Goal: Task Accomplishment & Management: Manage account settings

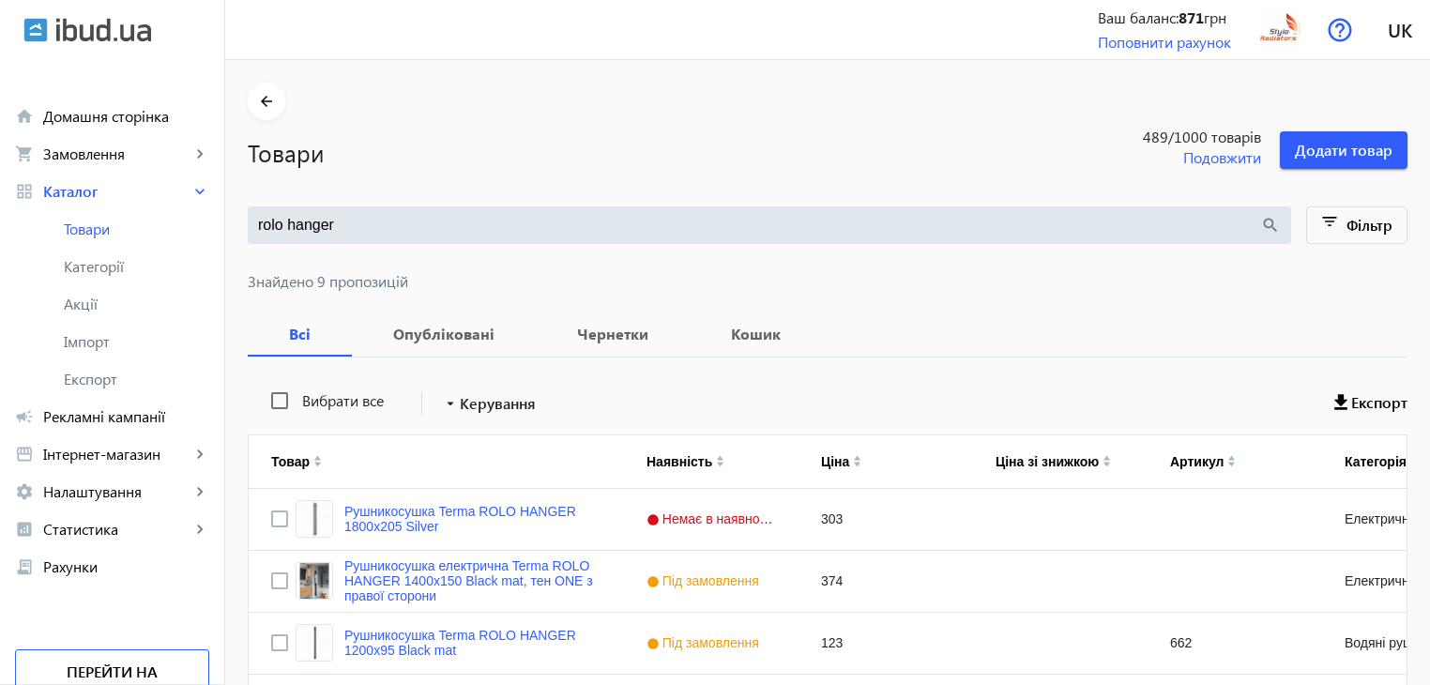
drag, startPoint x: 360, startPoint y: 231, endPoint x: 324, endPoint y: 166, distance: 74.4
click at [284, 223] on input "rolo hanger" at bounding box center [759, 225] width 1002 height 21
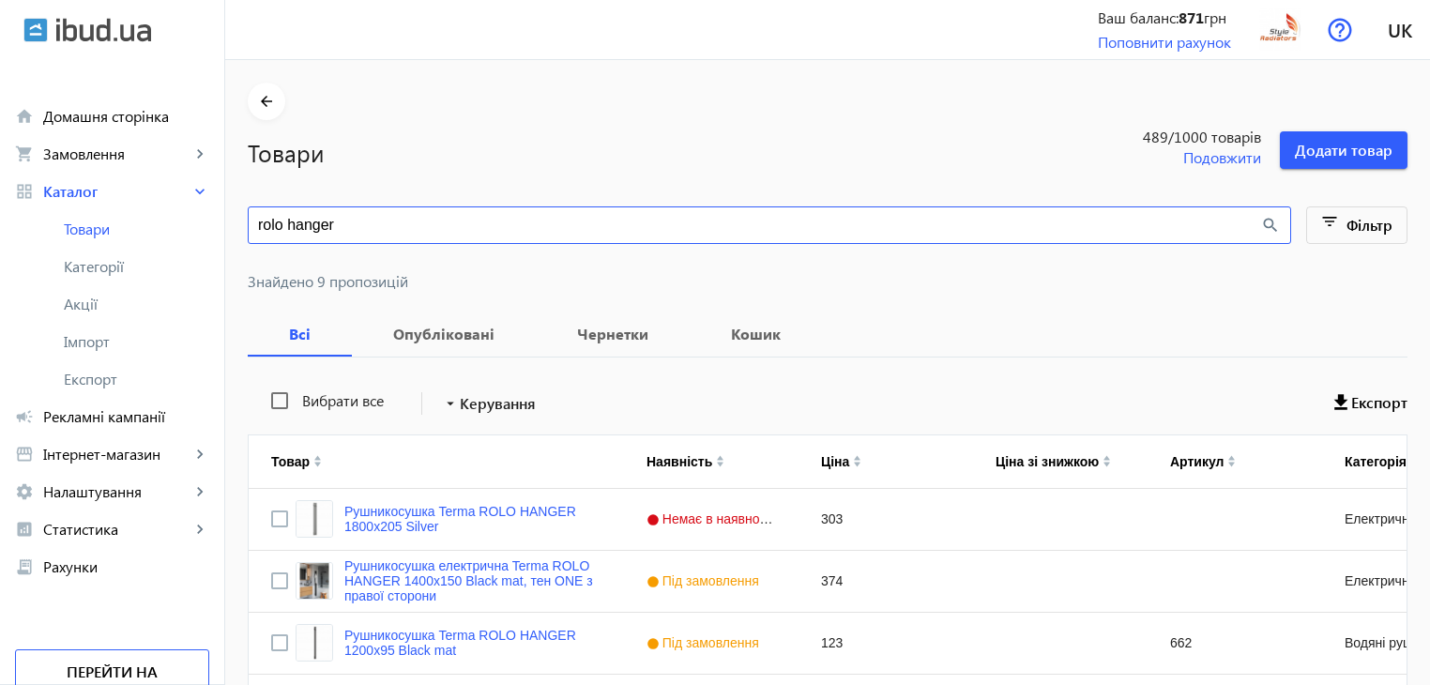
click at [324, 166] on h1 "Товари" at bounding box center [647, 152] width 798 height 33
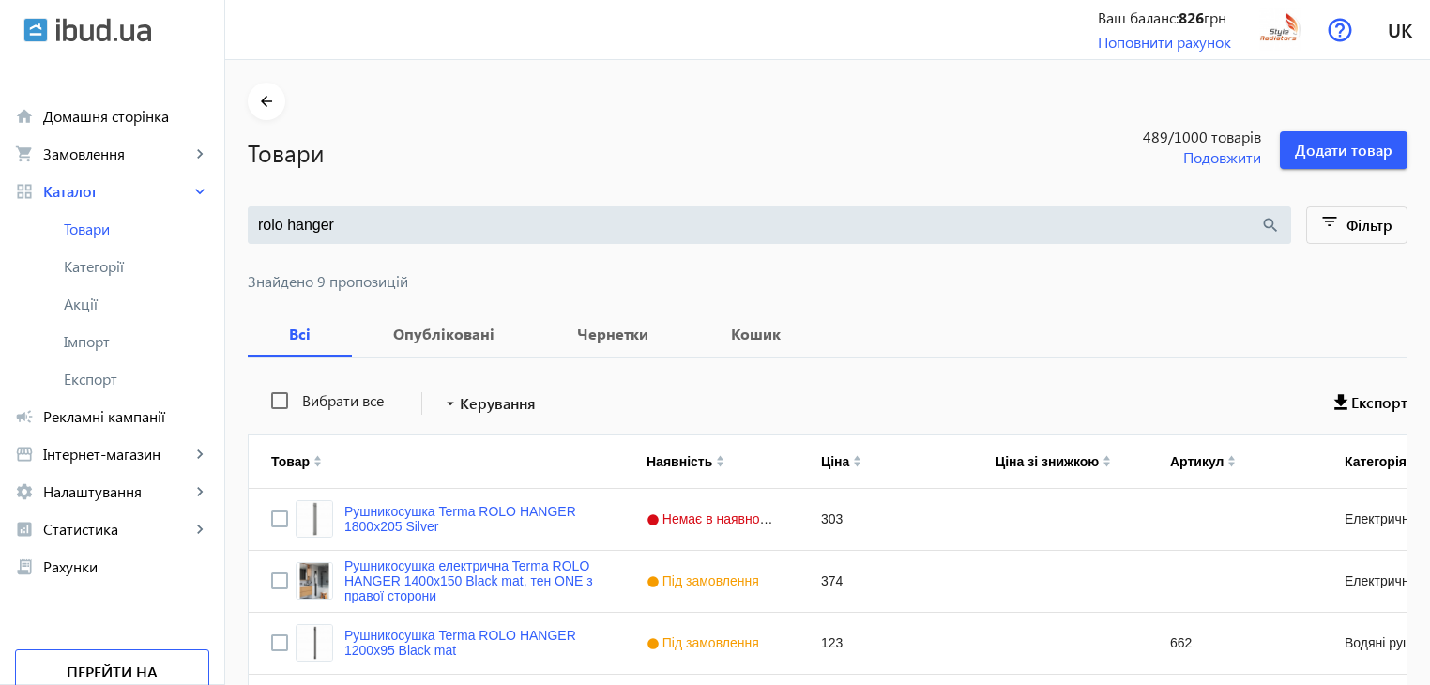
drag, startPoint x: 462, startPoint y: 213, endPoint x: 319, endPoint y: 221, distance: 142.9
click at [248, 210] on div "rolo hanger search" at bounding box center [769, 225] width 1043 height 38
drag, startPoint x: 344, startPoint y: 229, endPoint x: 242, endPoint y: 233, distance: 102.3
click at [248, 233] on div "rolo hanger search" at bounding box center [769, 225] width 1043 height 38
type input "[PERSON_NAME]"
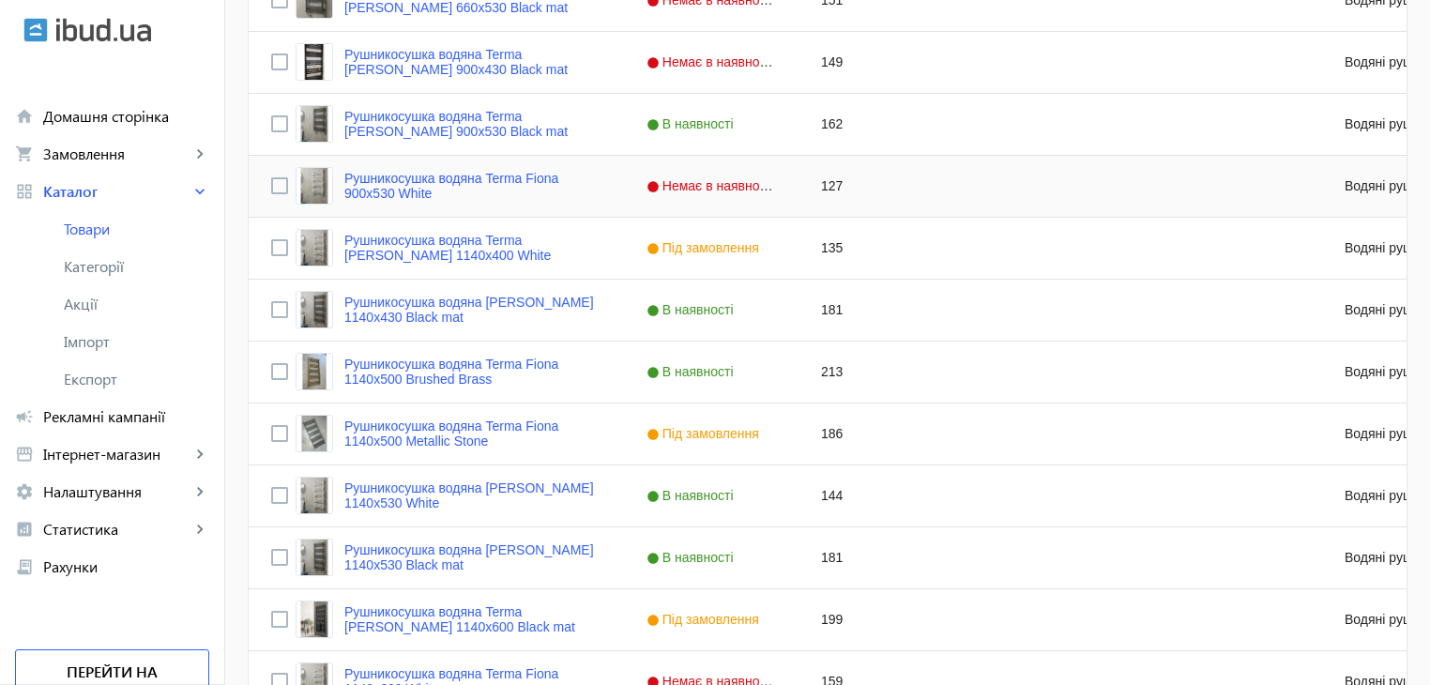
scroll to position [657, 0]
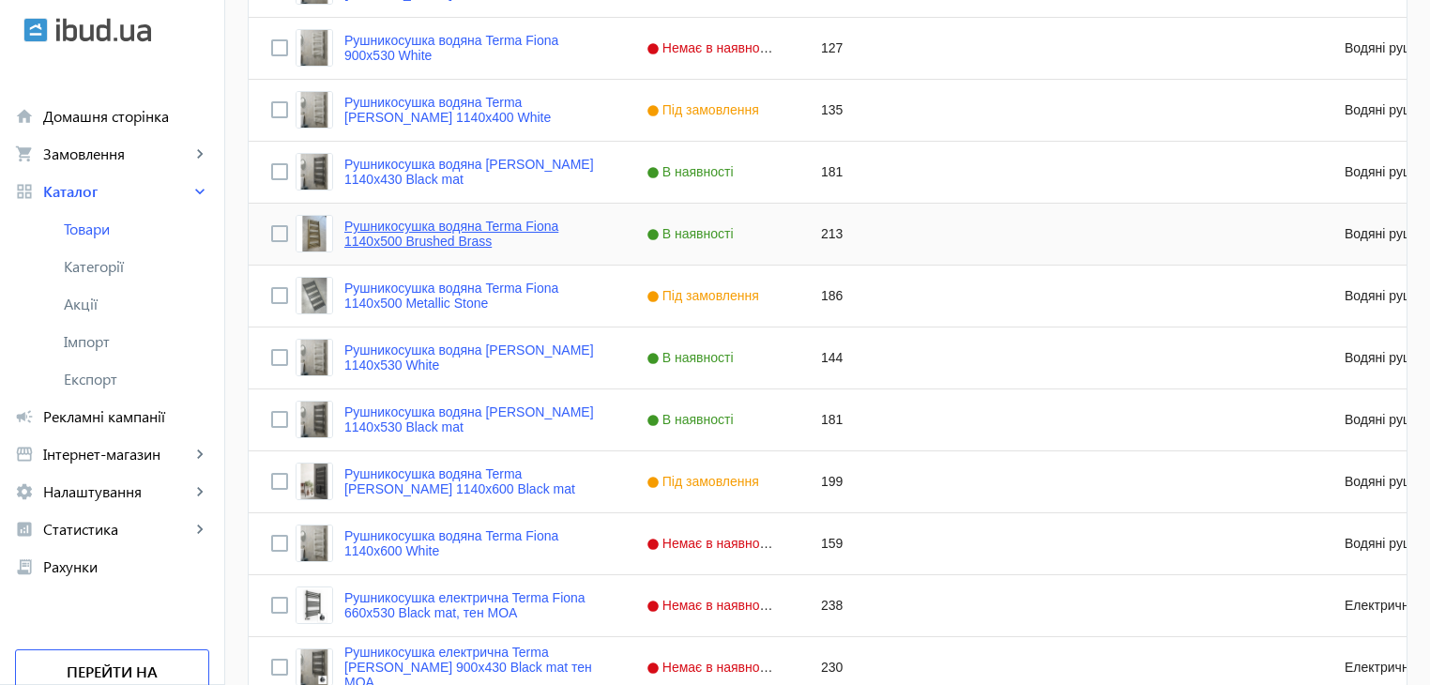
click at [461, 224] on link "Рушникосушка водяна Terma Fiona 1140x500 Brushed Brass" at bounding box center [472, 234] width 257 height 30
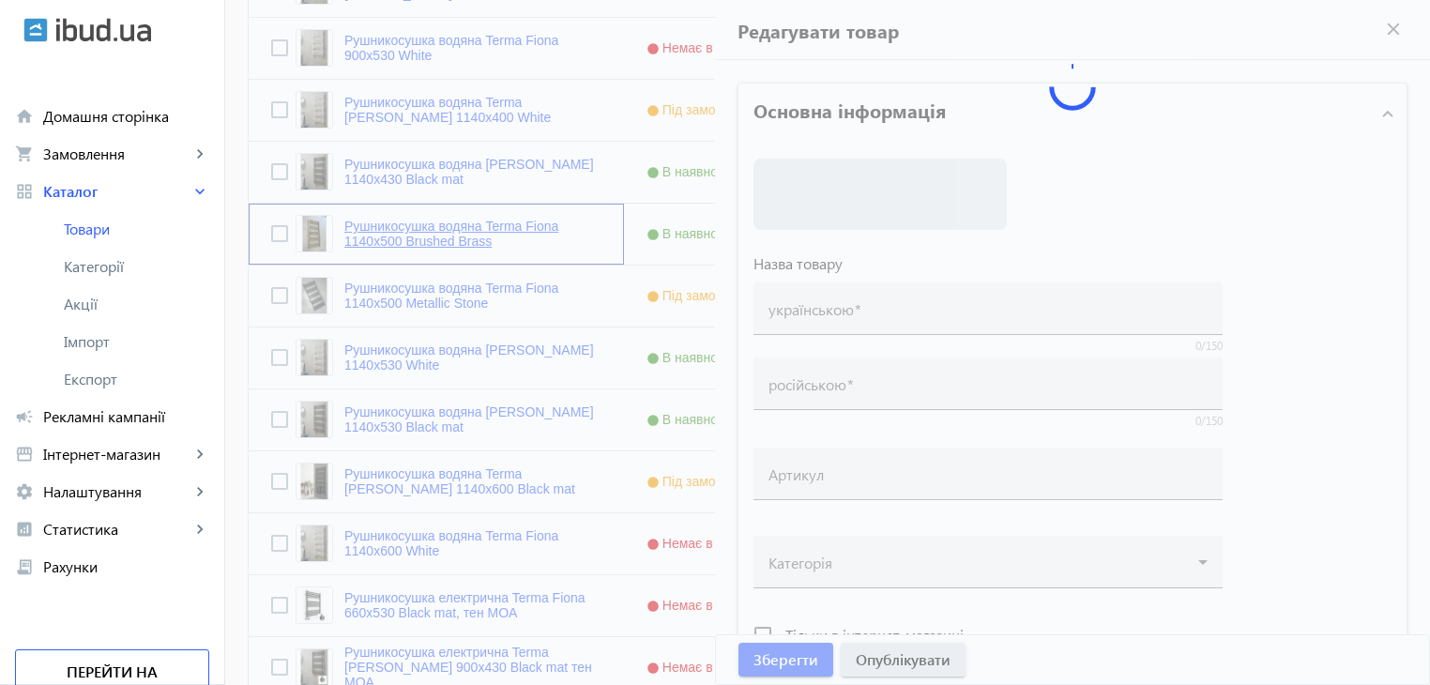
type input "Рушникосушка водяна Terma Fiona 1140x500 Brushed Brass"
type input "Полотенцесушитель водяной Terma Fiona 1140x500 Brushed Brass"
checkbox input "true"
type input "213"
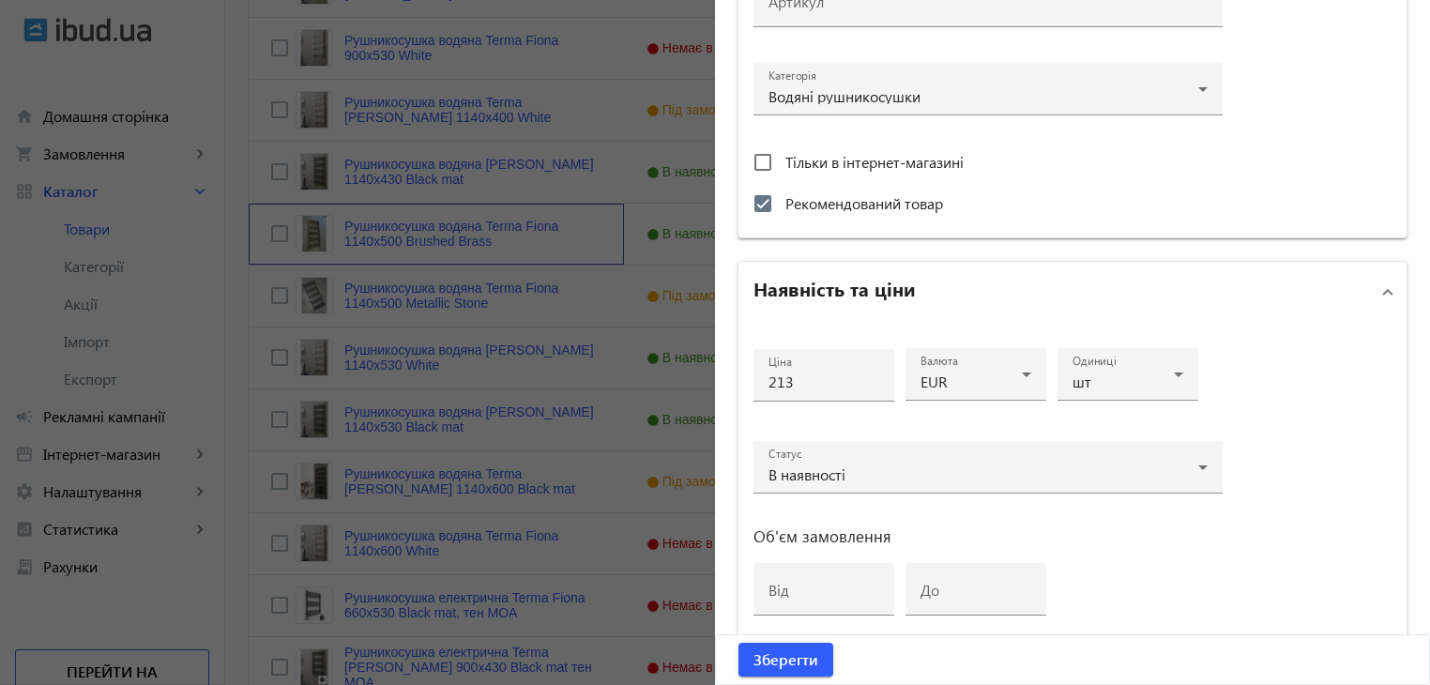
scroll to position [728, 0]
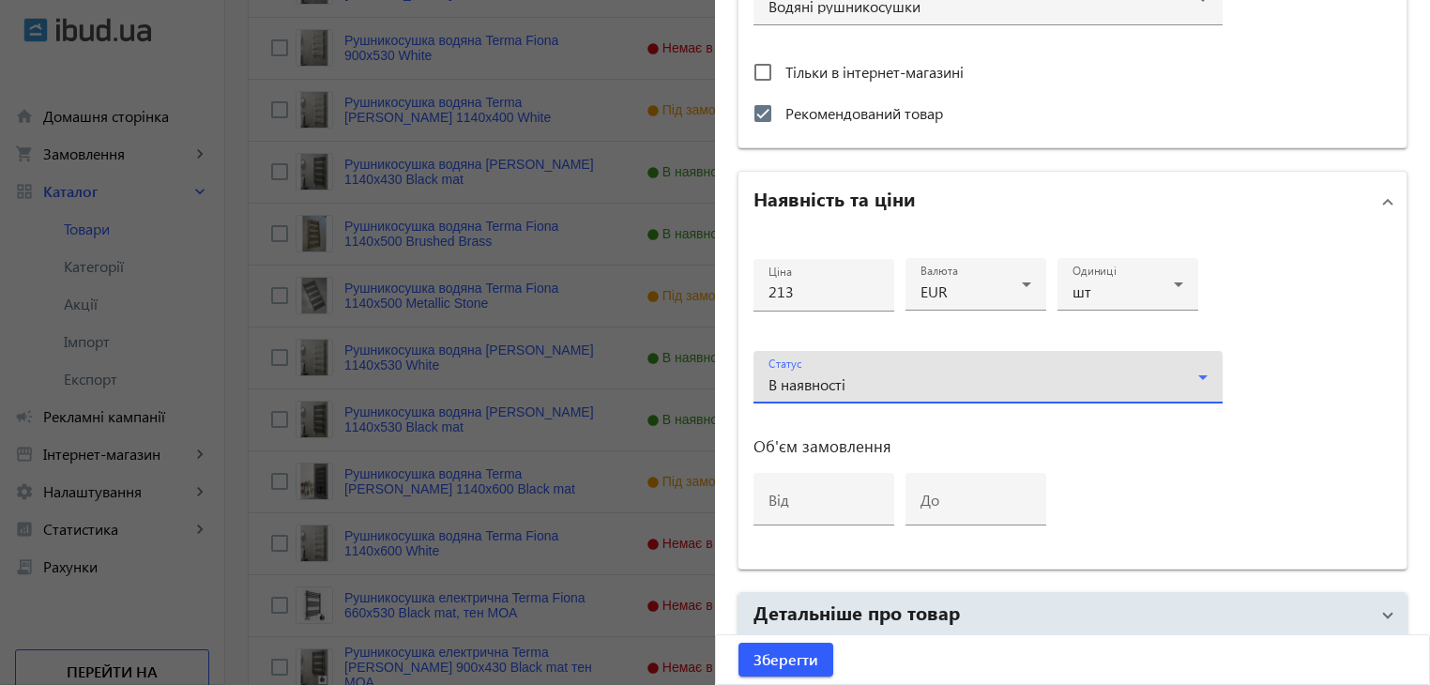
click at [851, 391] on div "В наявності" at bounding box center [987, 384] width 439 height 23
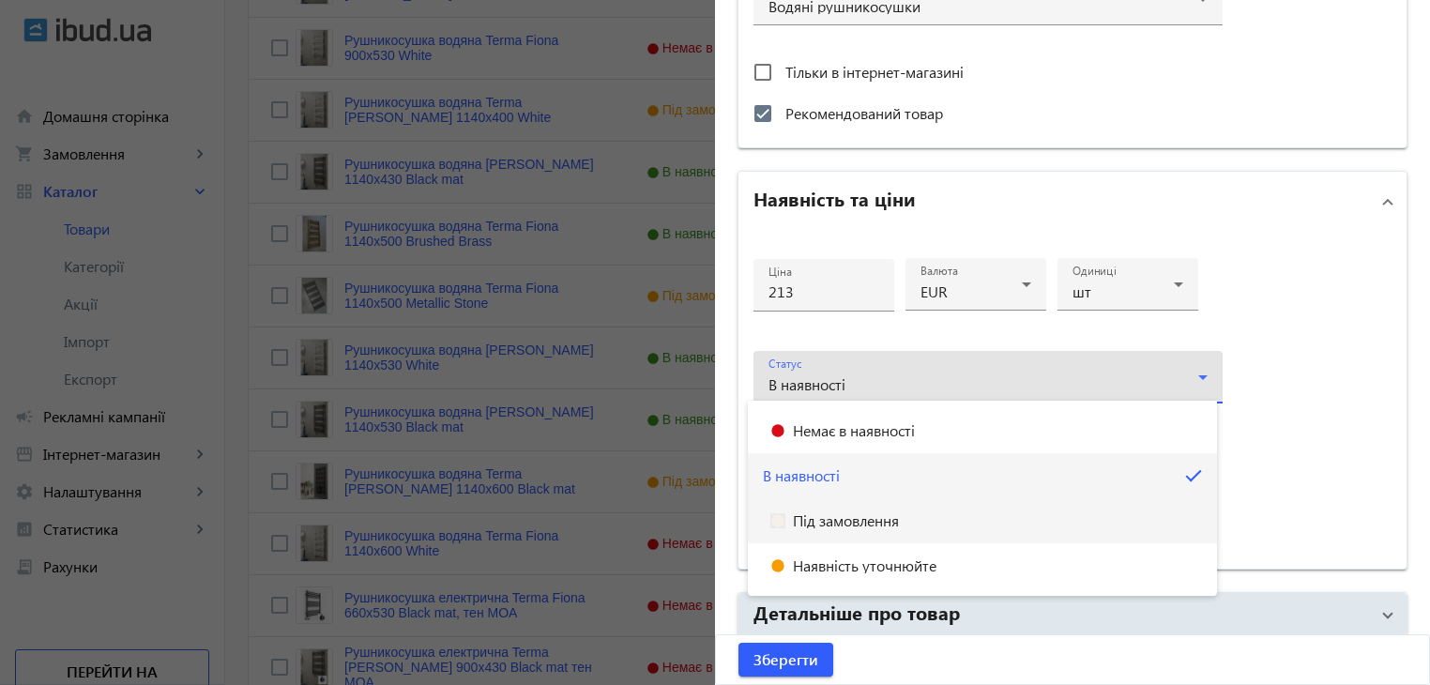
click at [852, 506] on mat-option "Під замовлення" at bounding box center [982, 520] width 469 height 45
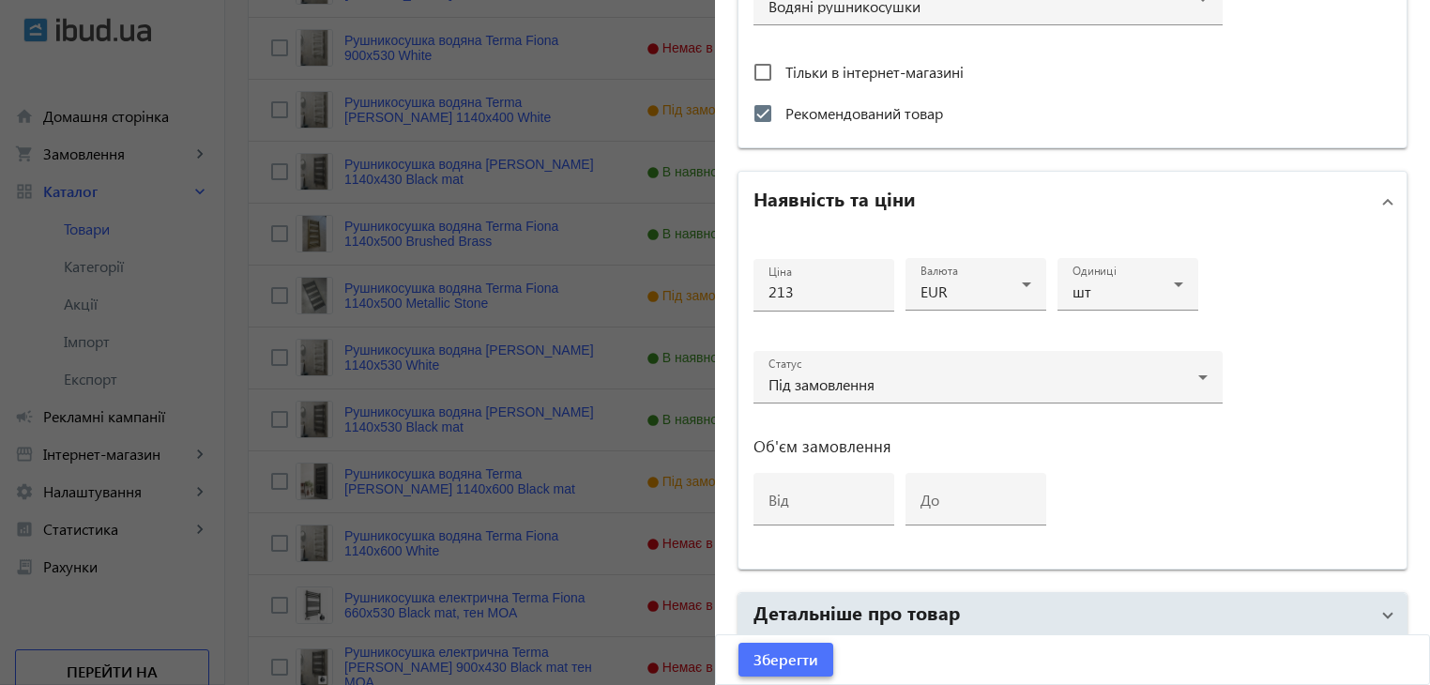
click at [780, 645] on span "submit" at bounding box center [785, 659] width 95 height 45
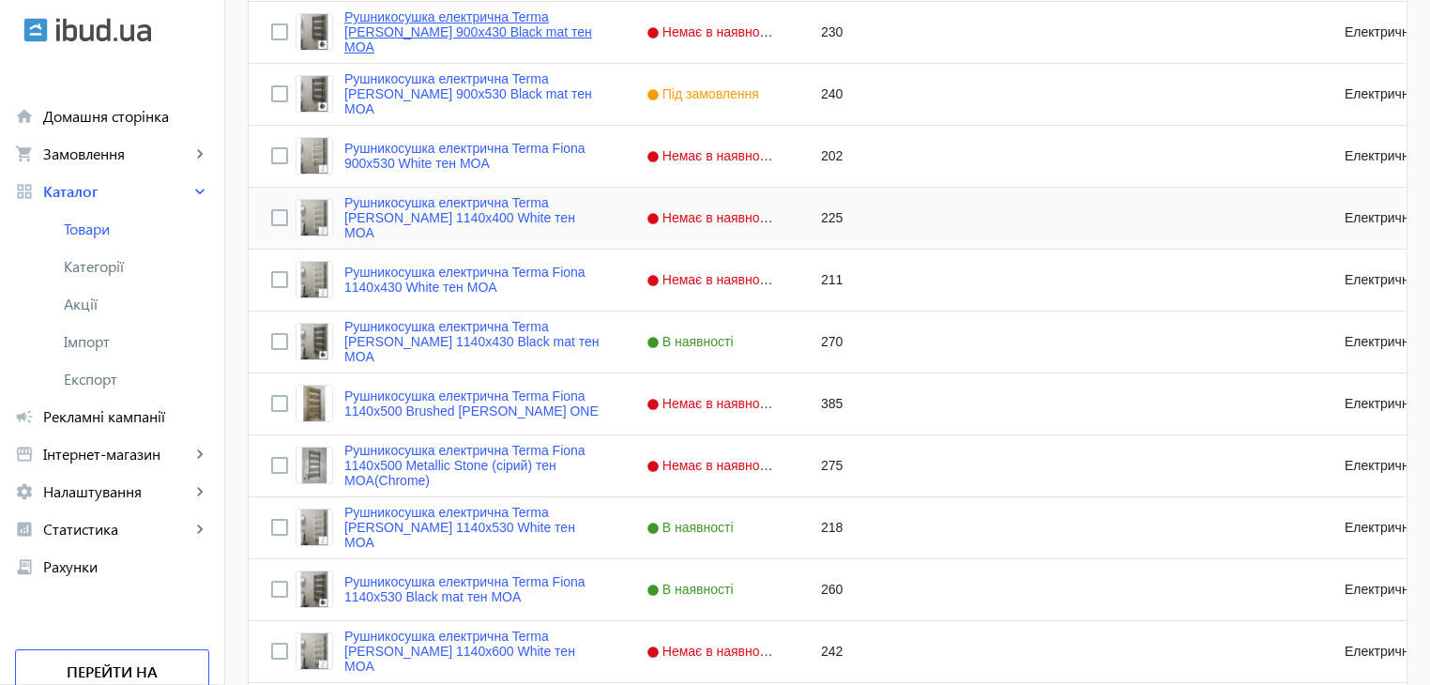
scroll to position [1407, 0]
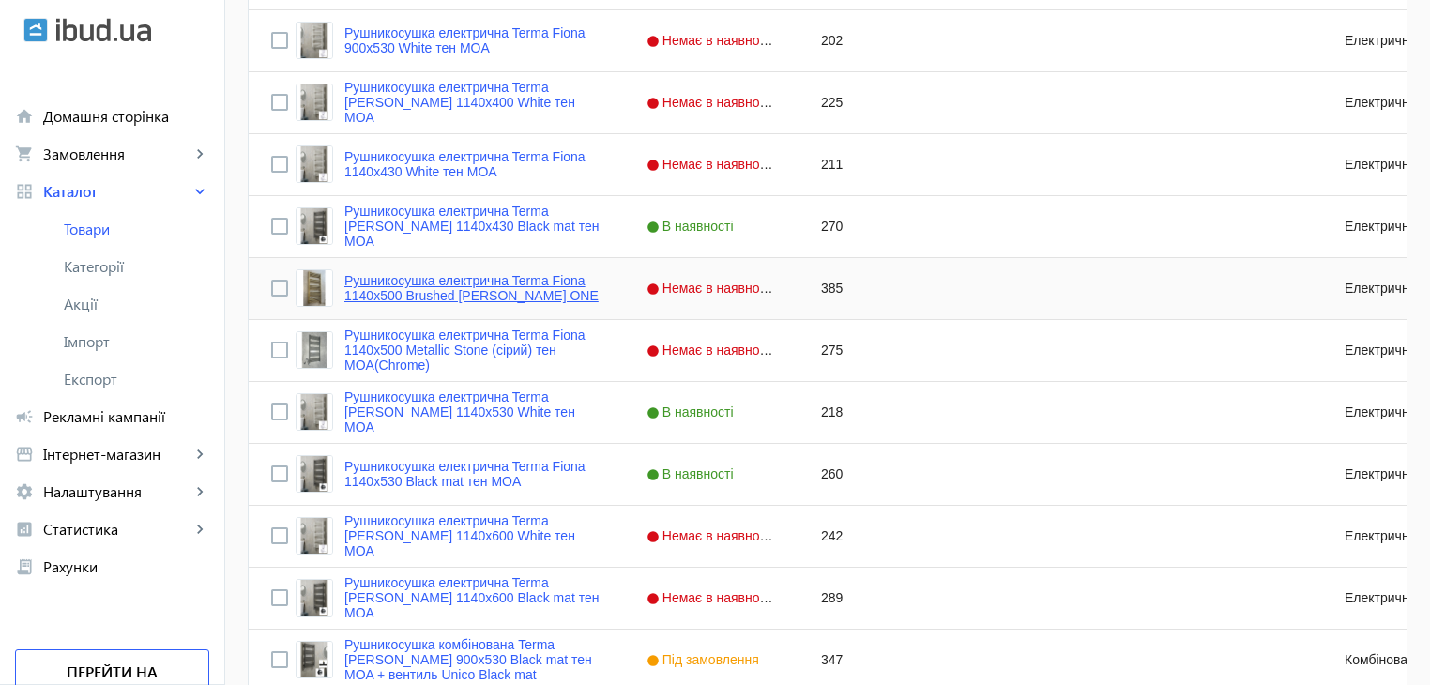
click at [533, 281] on link "Рушникосушка електрична Terma Fiona 1140x500 Brushed Brass тен ONE" at bounding box center [472, 288] width 257 height 30
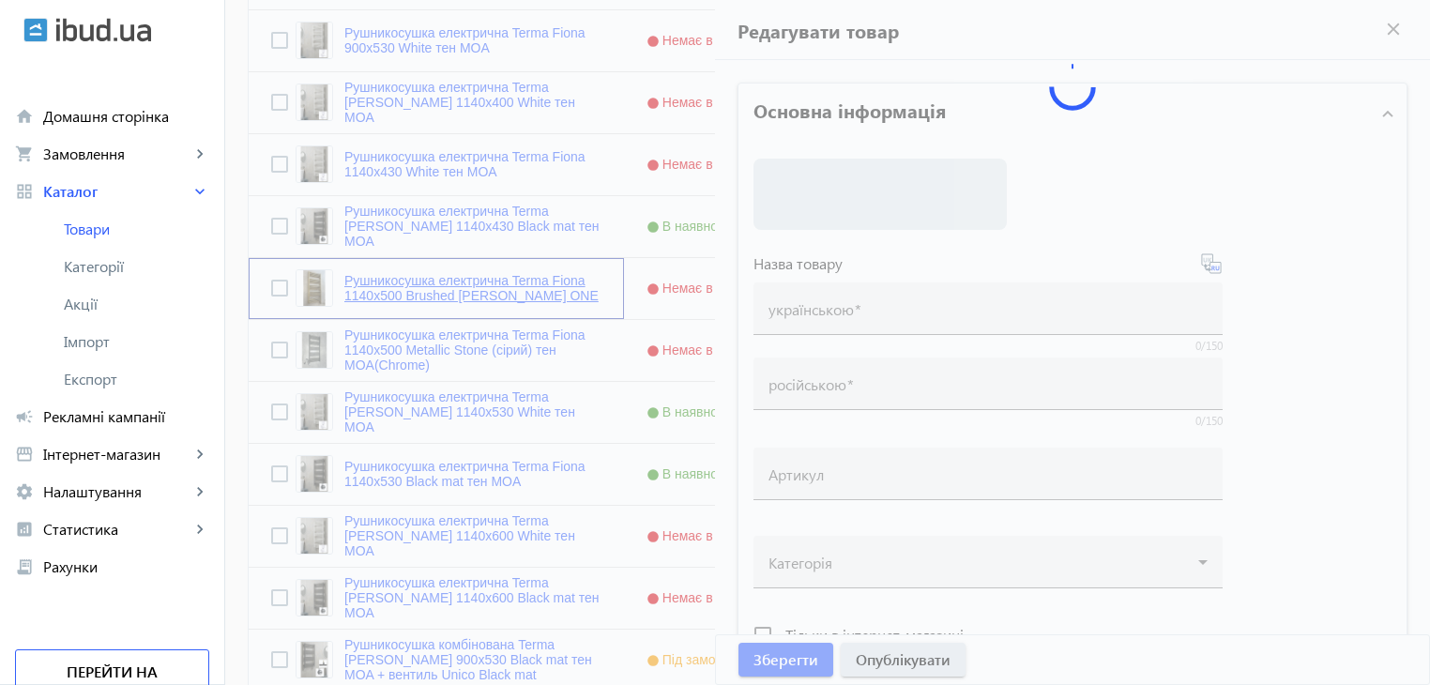
type input "Рушникосушка електрична Terma Fiona 1140x500 Brushed Brass тен ONE"
type input "Полотенцесушитель электрический Terma Fiona 1140x500 Brushed Brass тен ONE"
checkbox input "true"
type input "385"
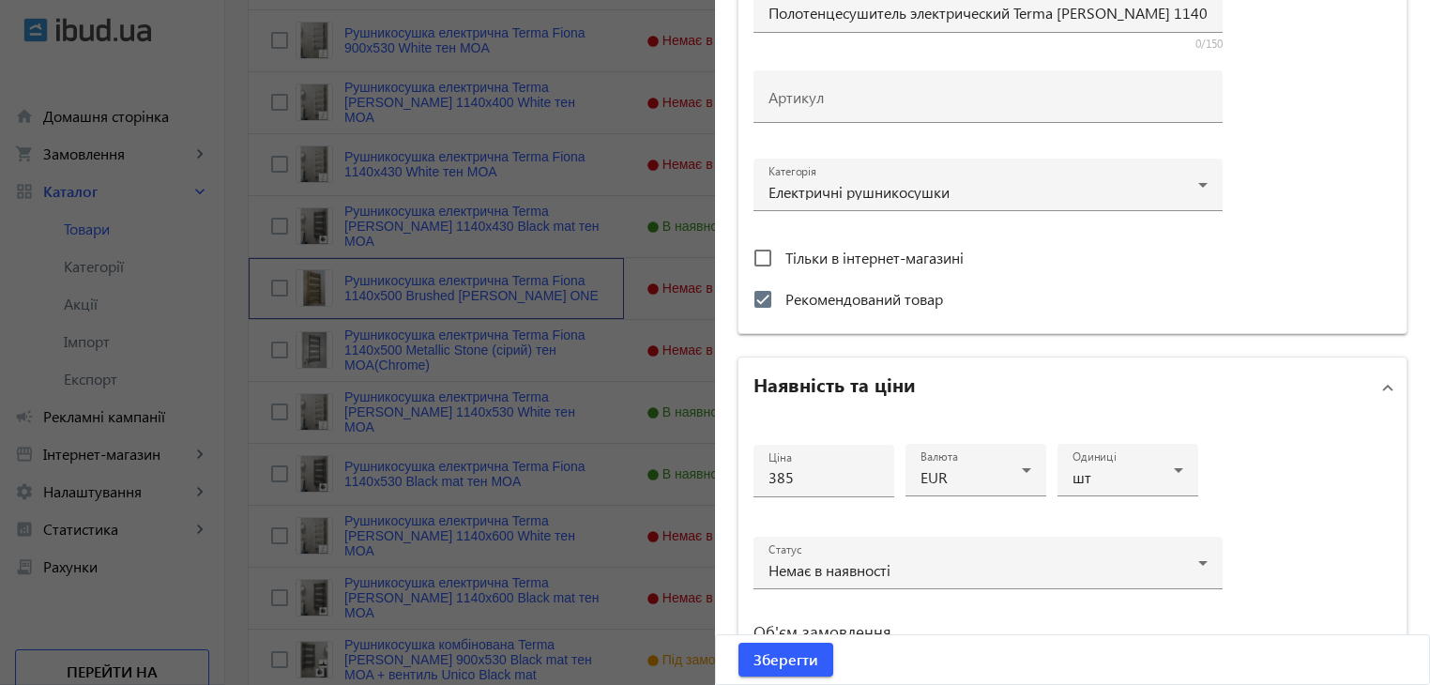
scroll to position [657, 0]
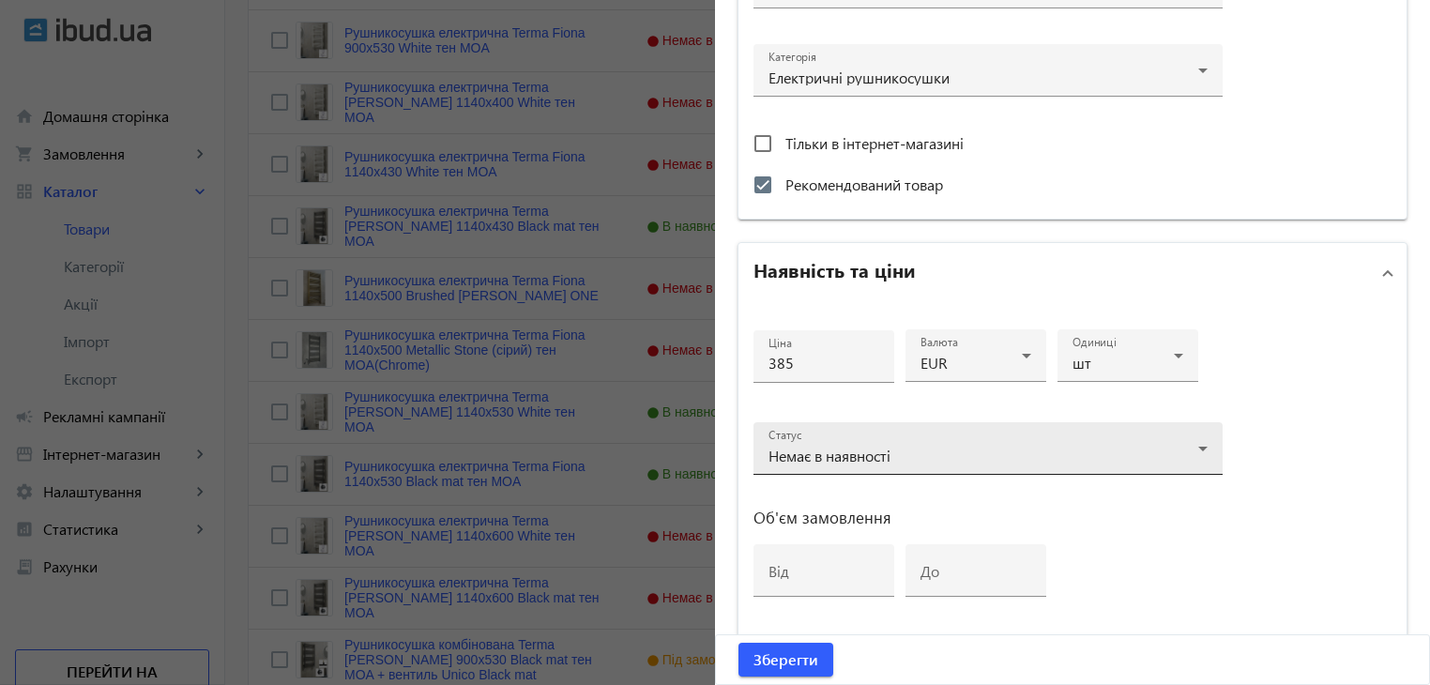
click at [890, 463] on div "Немає в наявності" at bounding box center [987, 456] width 439 height 23
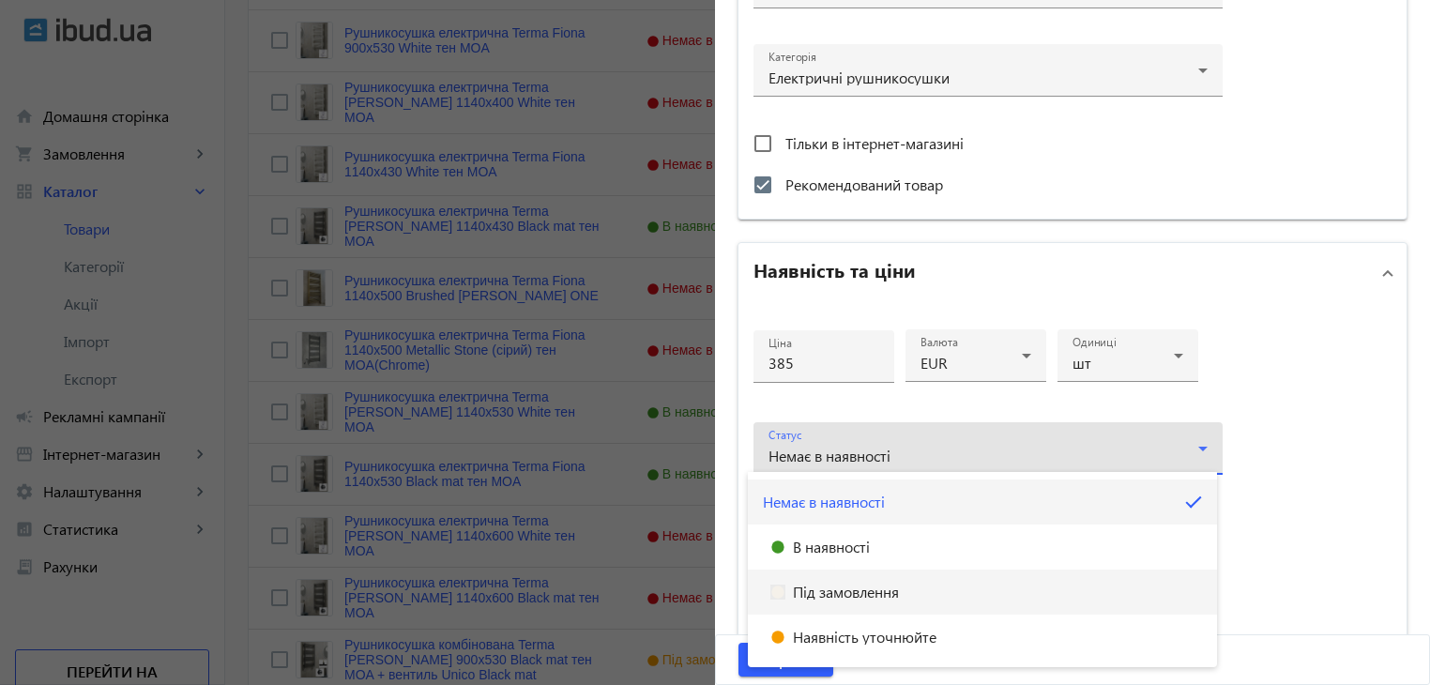
click at [892, 600] on mat-option "Під замовлення" at bounding box center [982, 591] width 469 height 45
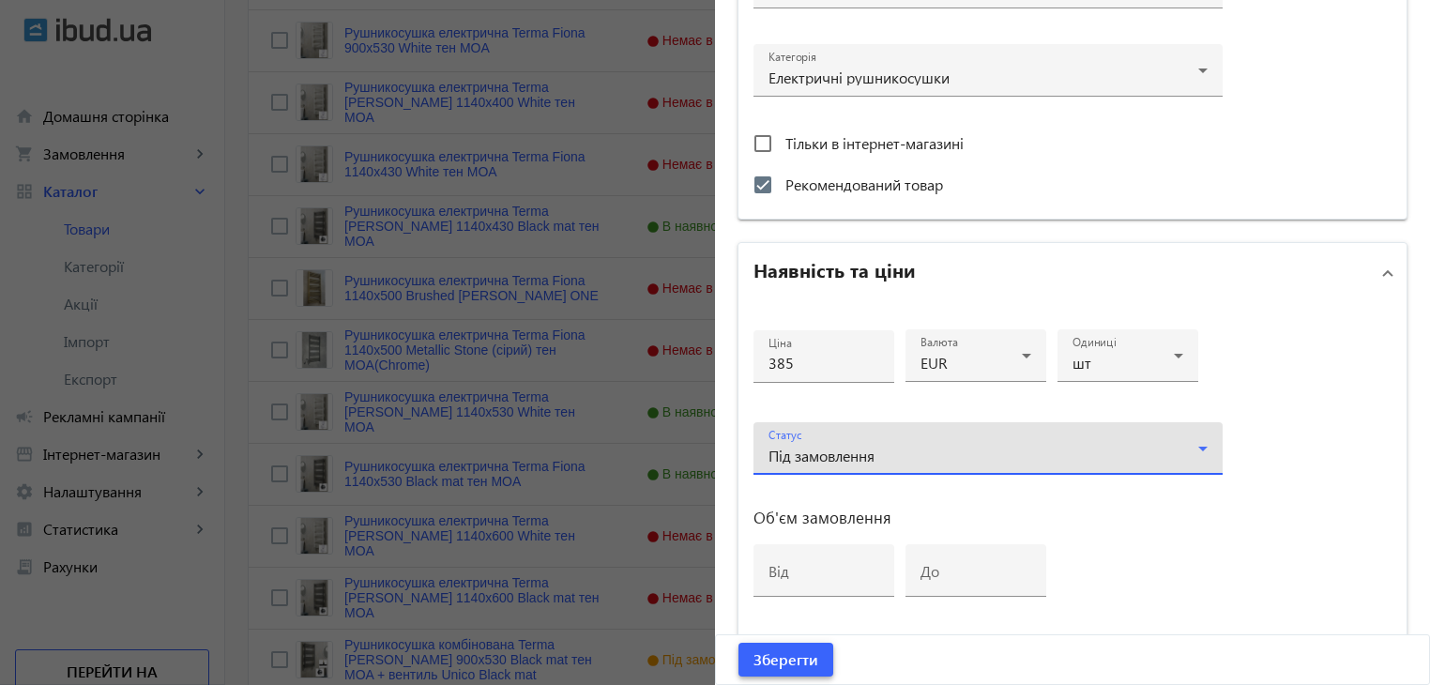
click at [811, 662] on span "Зберегти" at bounding box center [785, 659] width 65 height 21
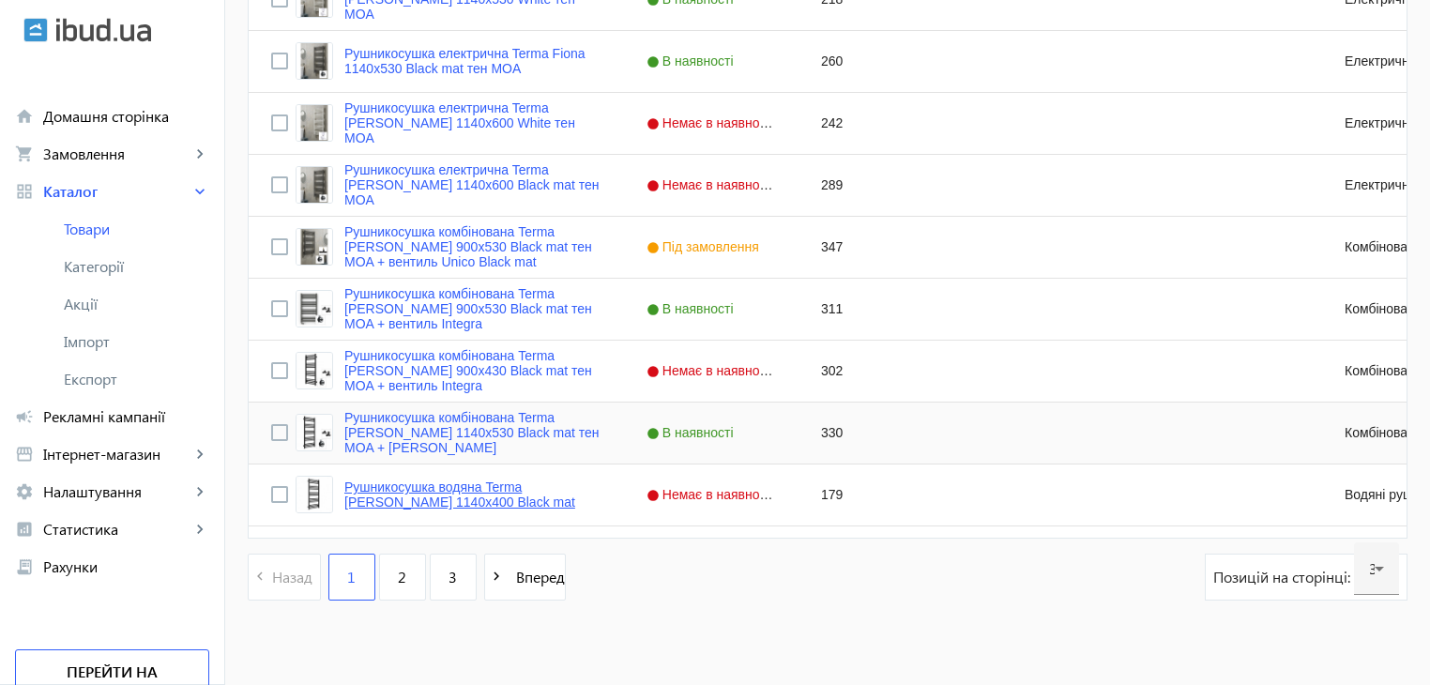
scroll to position [1840, 0]
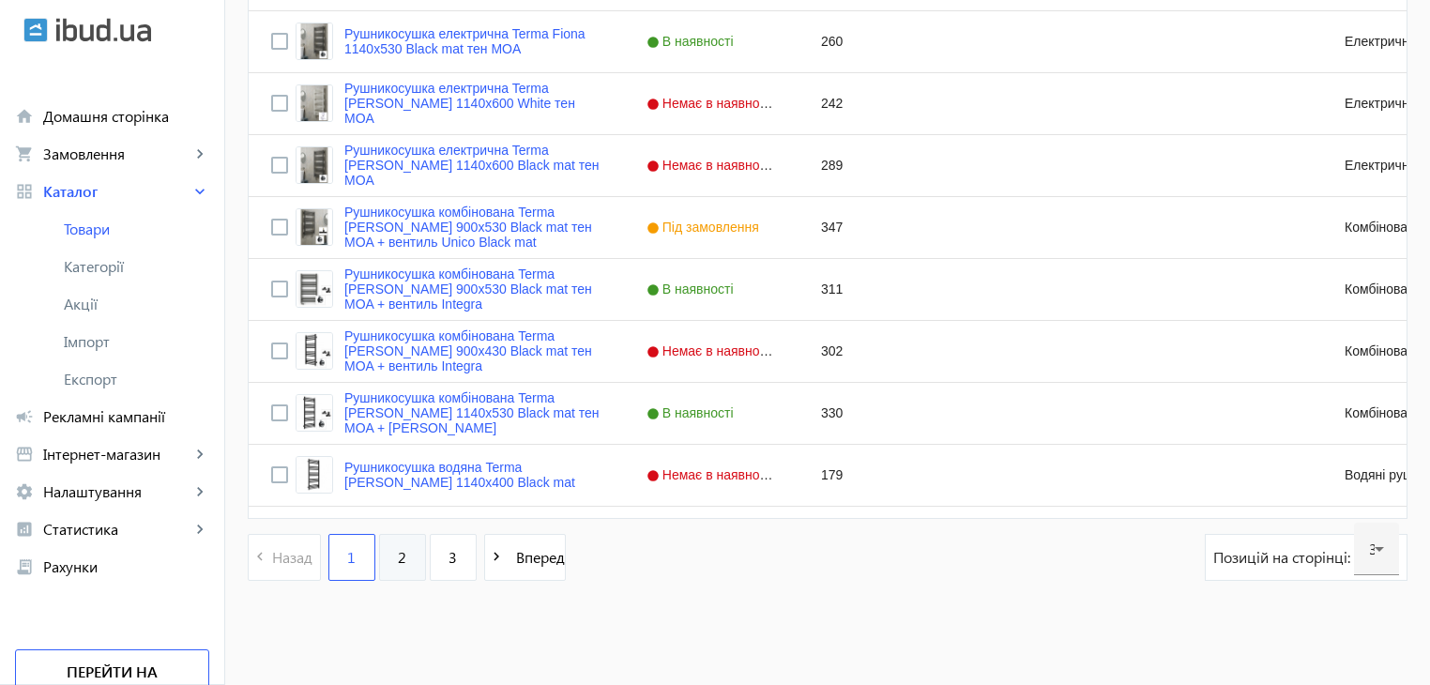
click at [402, 570] on link "2" at bounding box center [402, 557] width 47 height 47
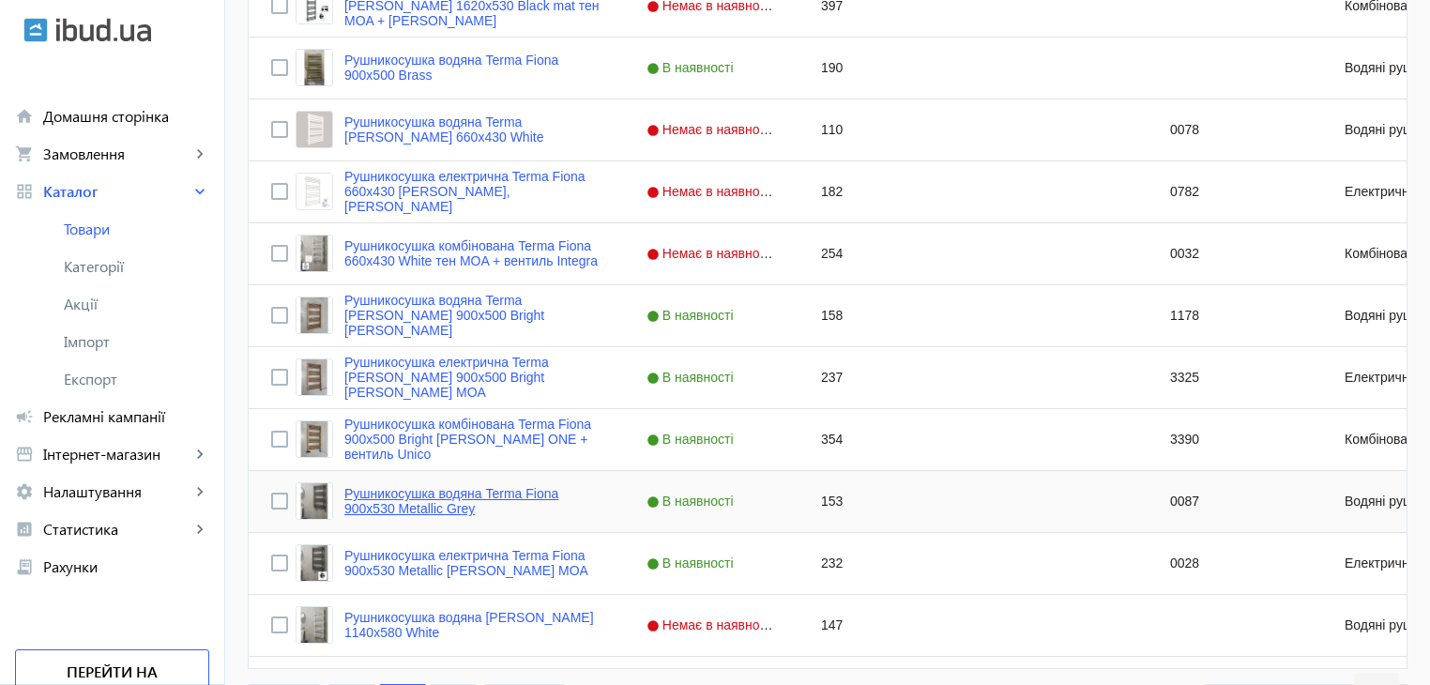
scroll to position [1558, 0]
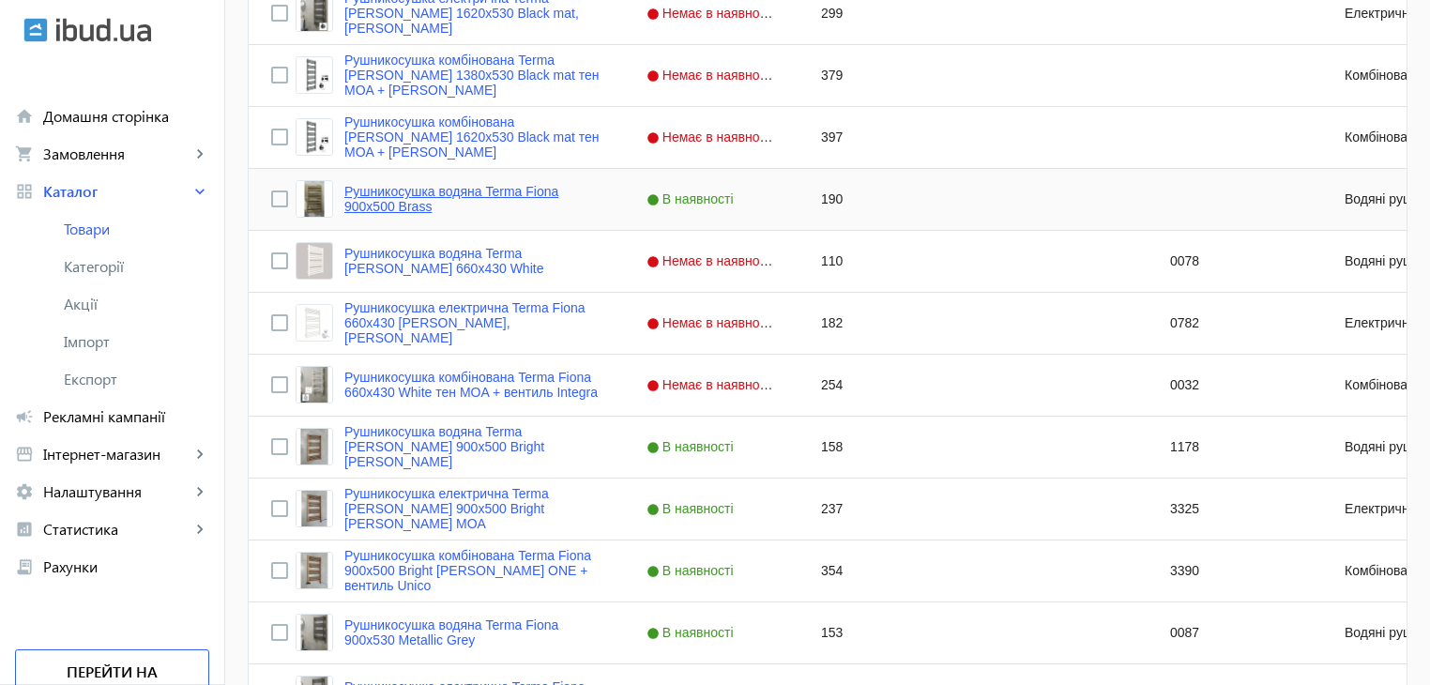
click at [480, 196] on link "Рушникосушка водяна Terma Fiona 900x500 Brass" at bounding box center [472, 199] width 257 height 30
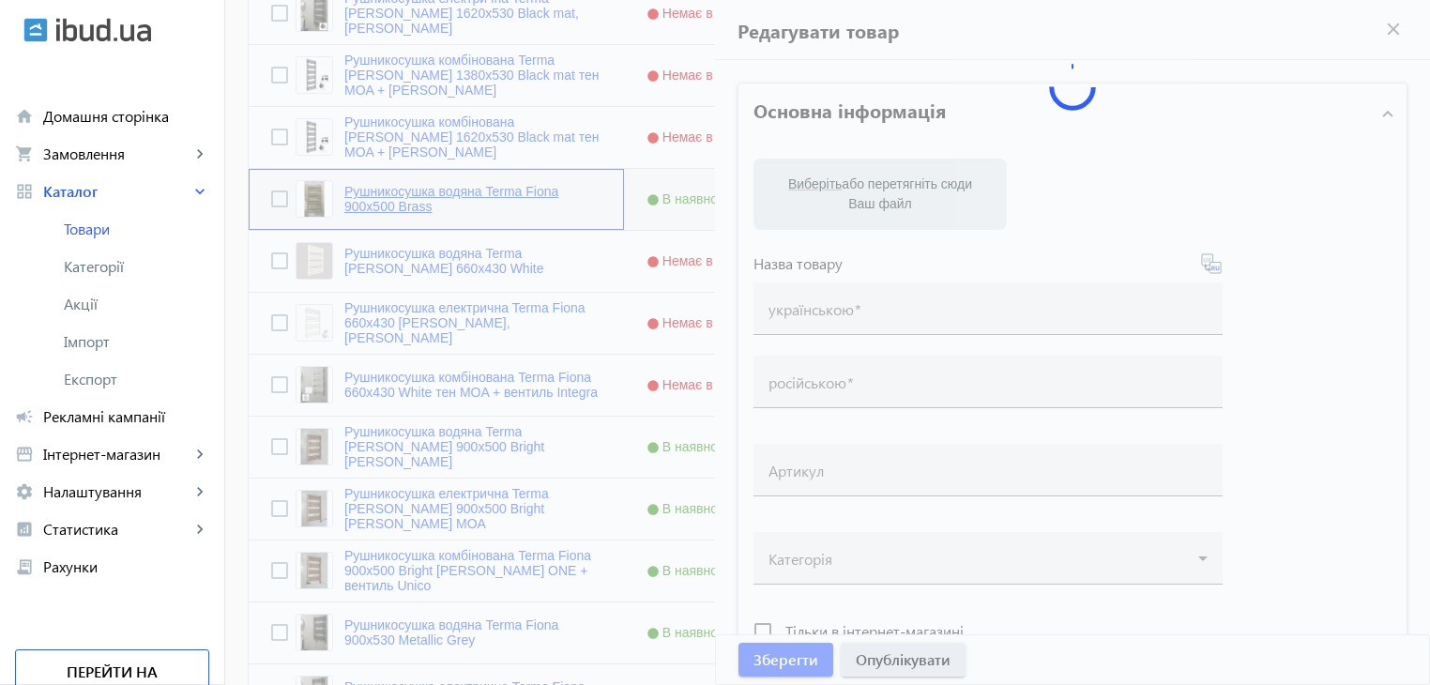
type input "Рушникосушка водяна Terma Fiona 900x500 Brass"
type input "Полотенцесушитель водяной Terma Fiona 900x500 Brass"
checkbox input "true"
type input "190"
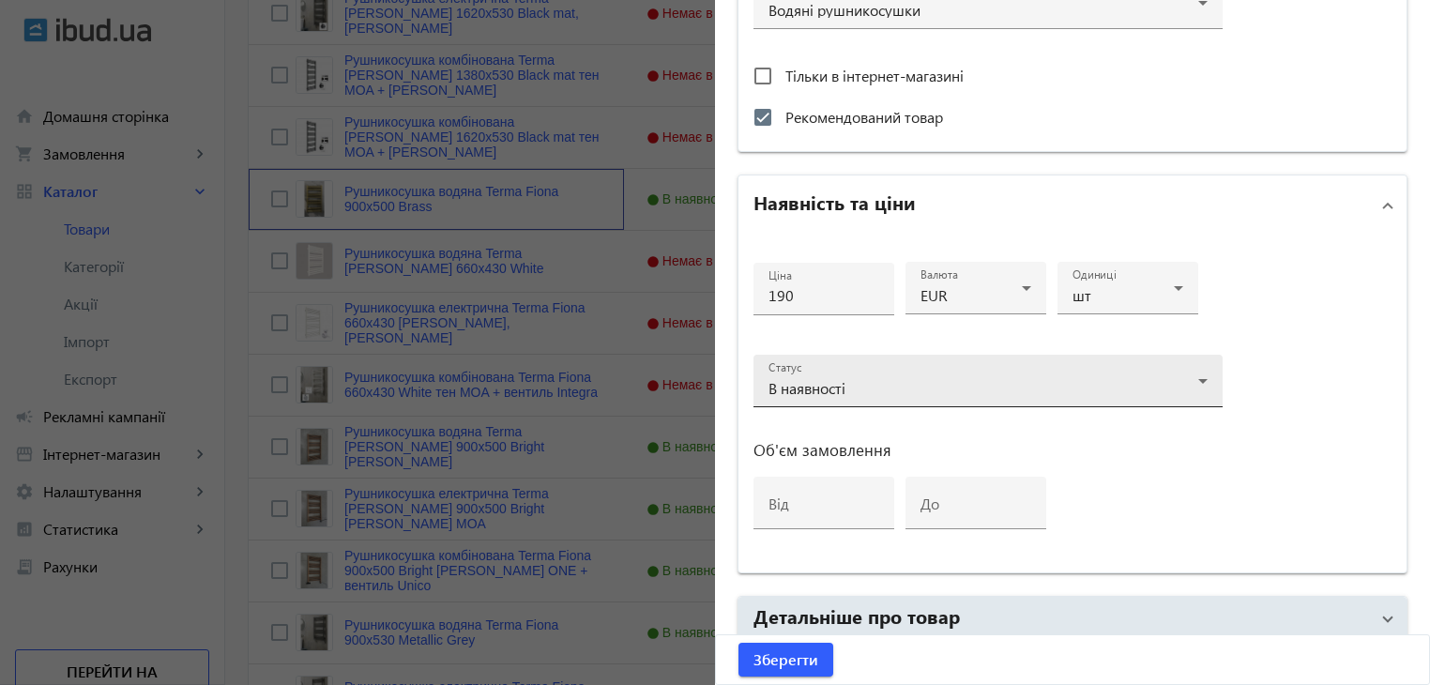
scroll to position [729, 0]
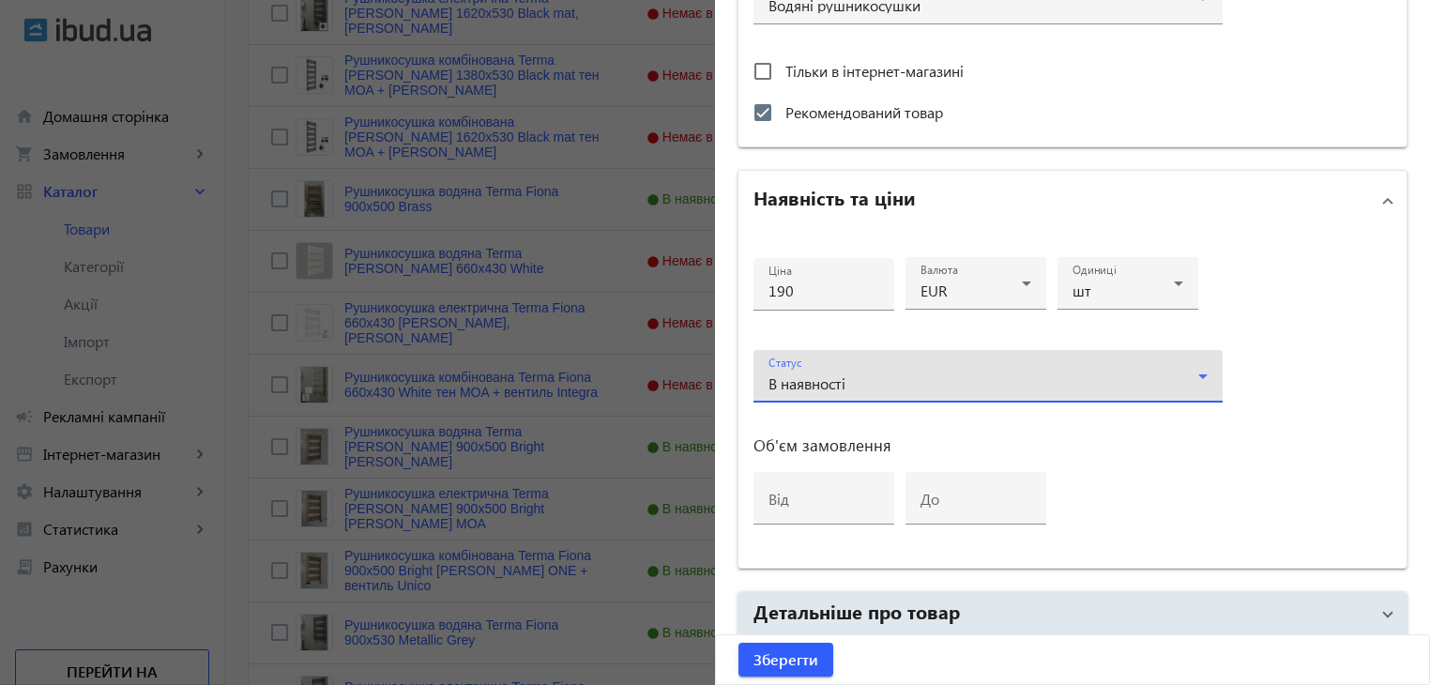
click at [1005, 372] on div "В наявності" at bounding box center [987, 383] width 439 height 23
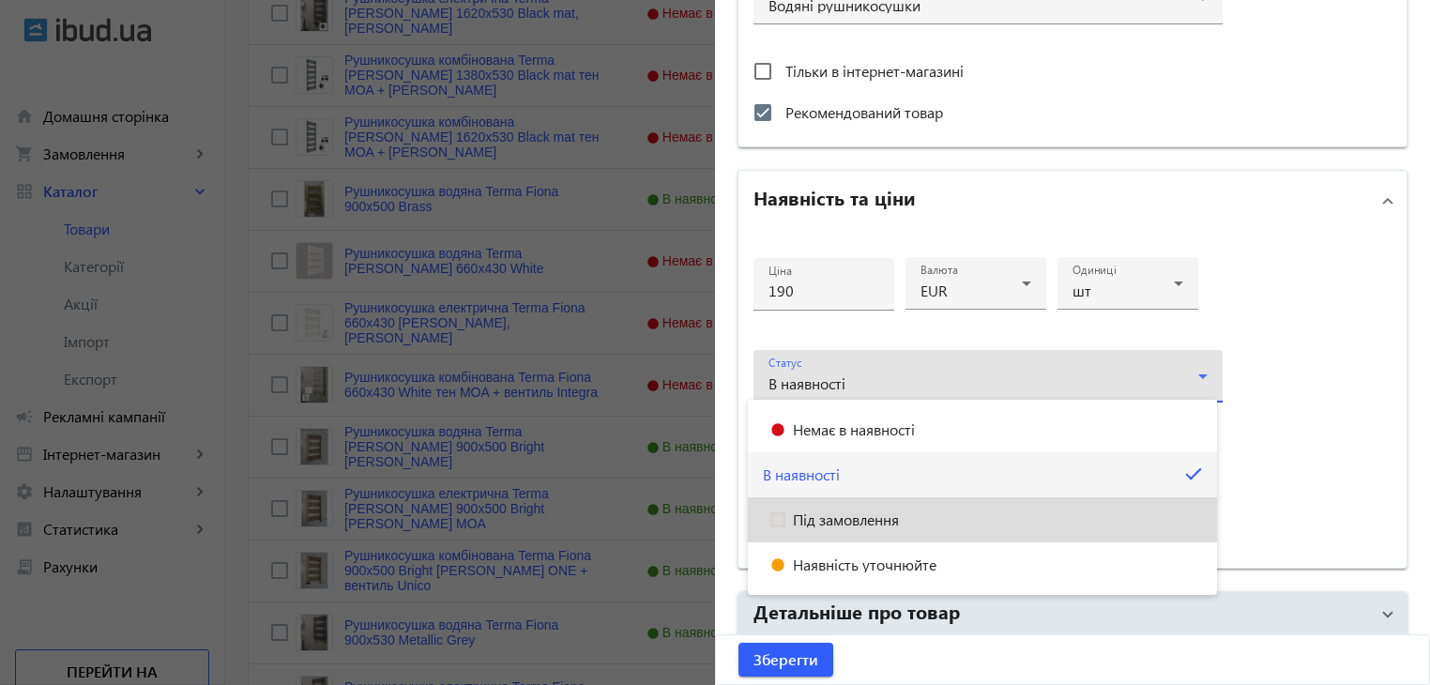
click at [918, 508] on mat-option "Під замовлення" at bounding box center [982, 519] width 469 height 45
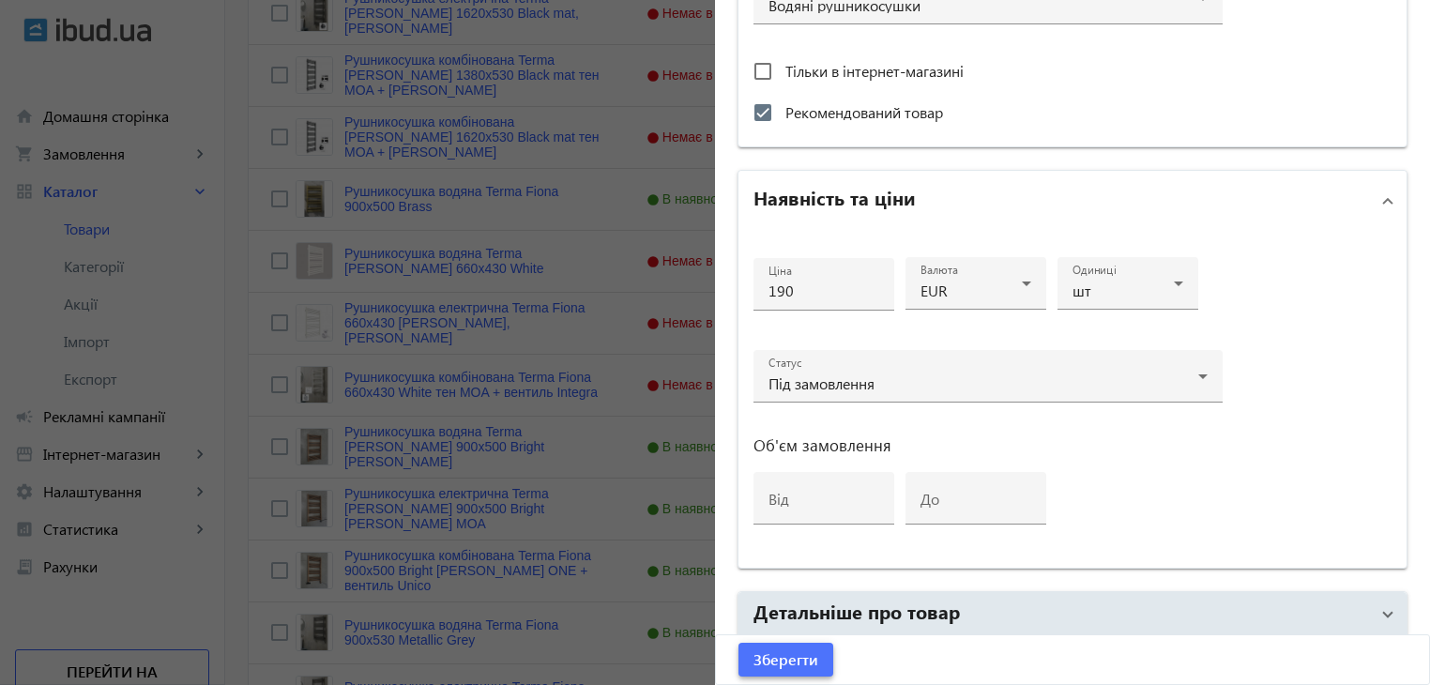
click at [795, 661] on span "Зберегти" at bounding box center [785, 659] width 65 height 21
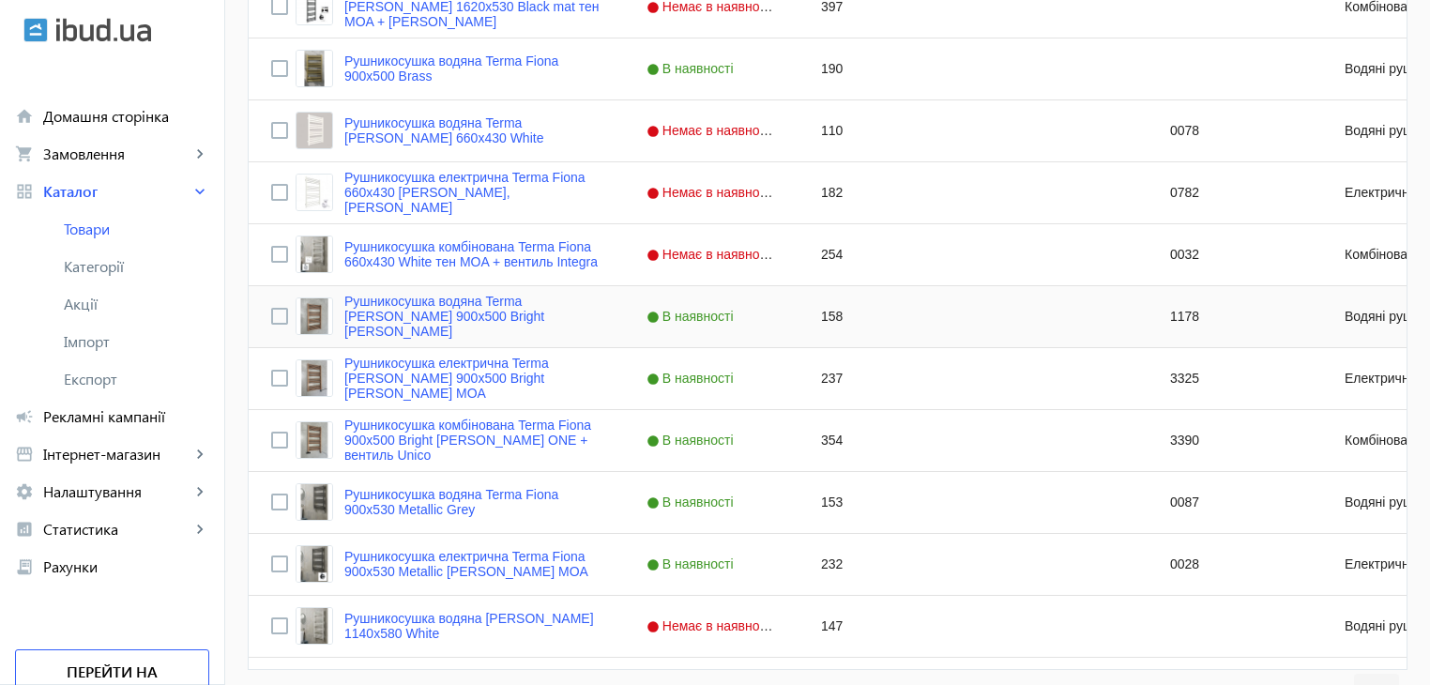
scroll to position [1840, 0]
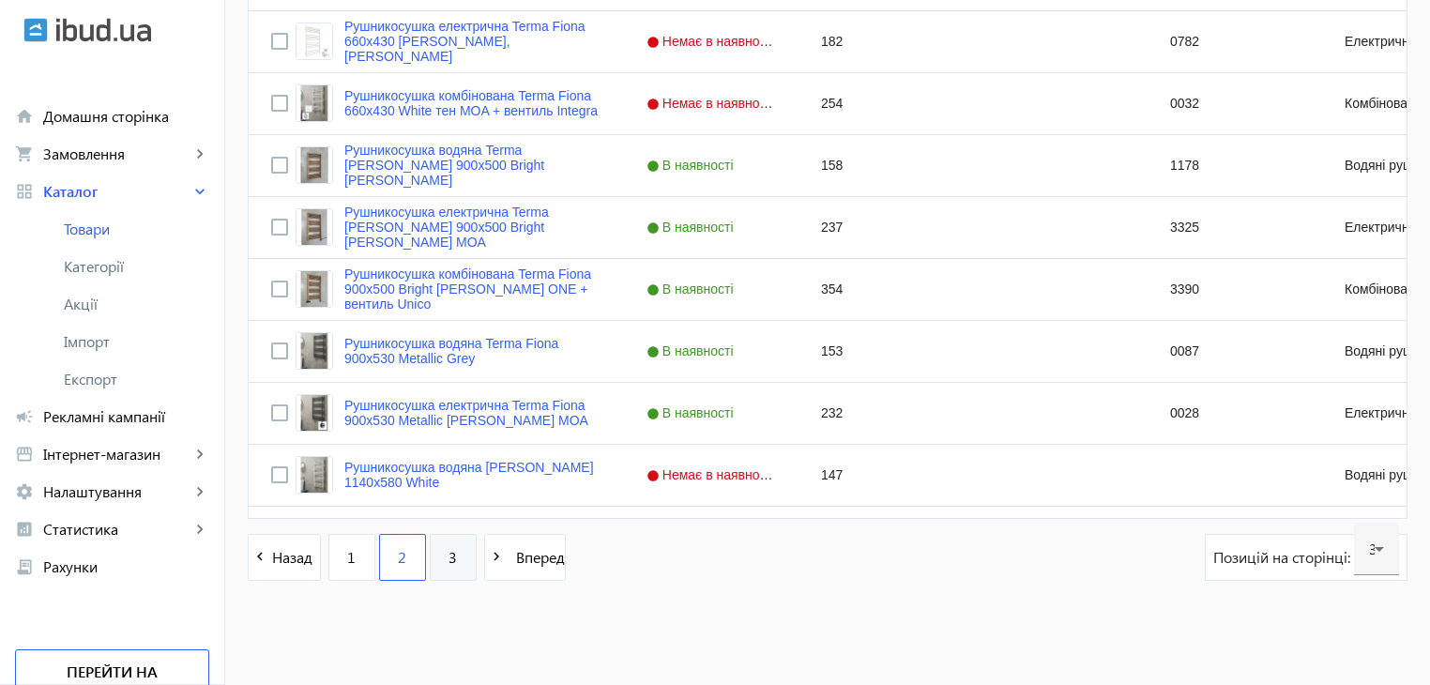
click at [454, 568] on link "3" at bounding box center [453, 557] width 47 height 47
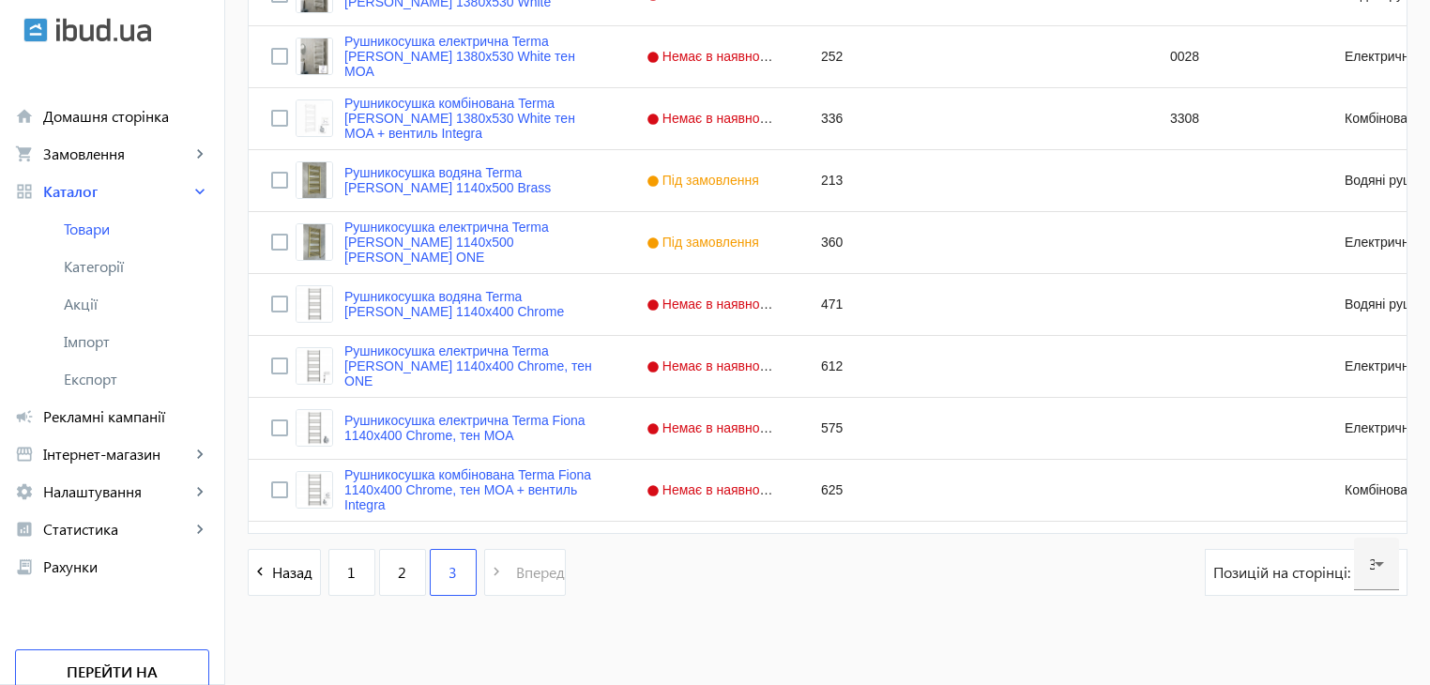
scroll to position [844, 0]
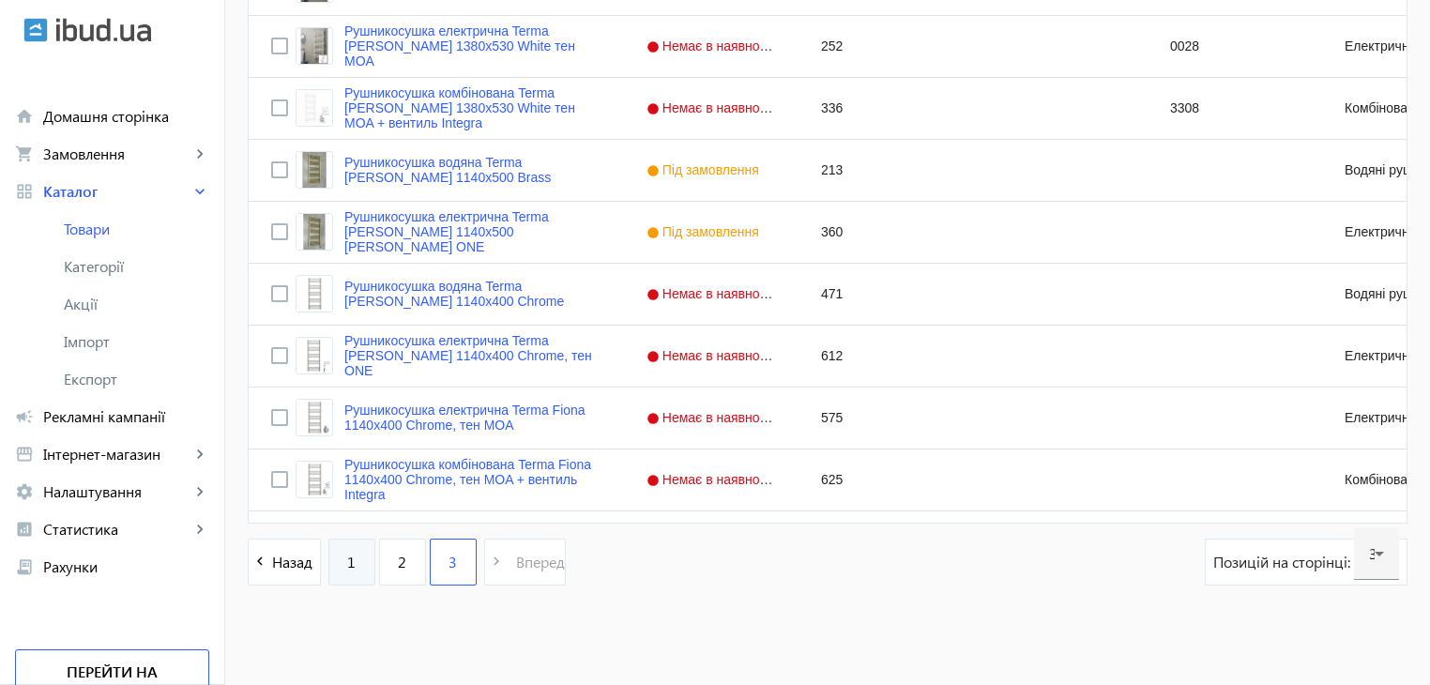
click at [350, 571] on link "1" at bounding box center [351, 562] width 47 height 47
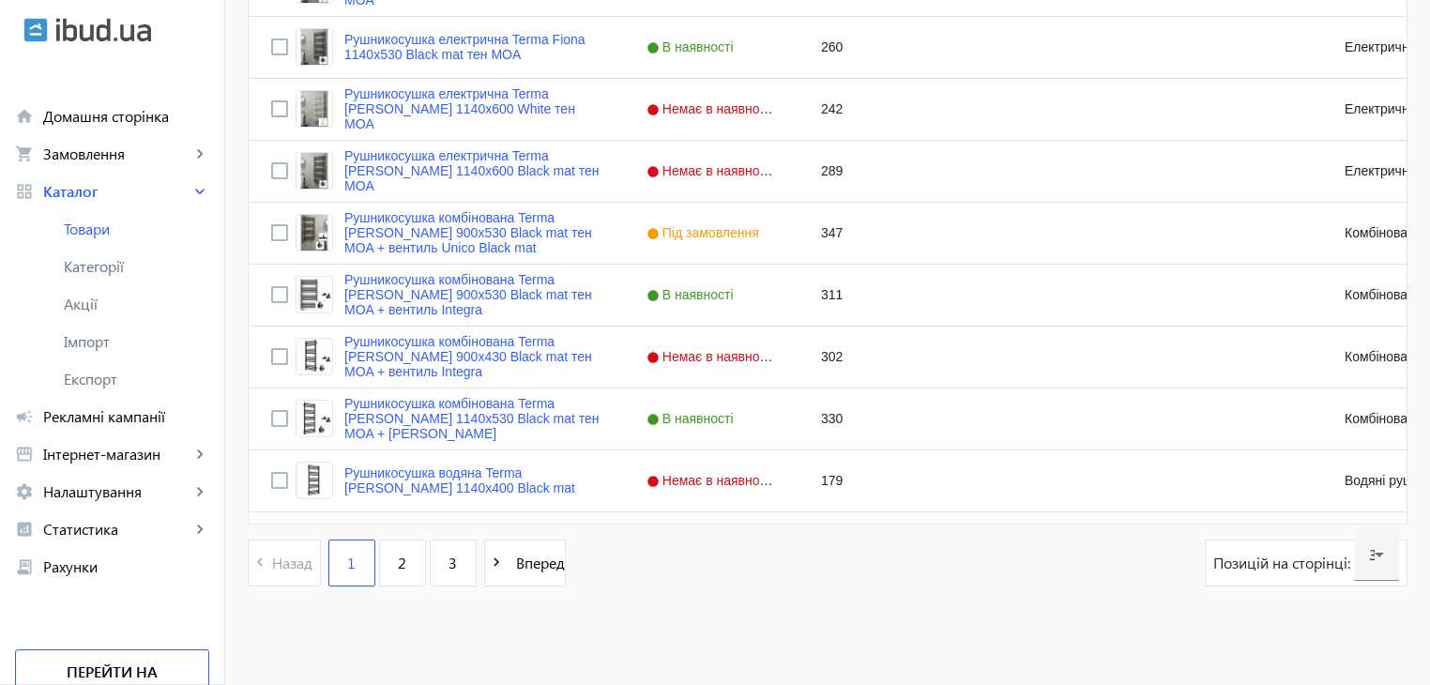
scroll to position [1840, 0]
